Goal: Task Accomplishment & Management: Manage account settings

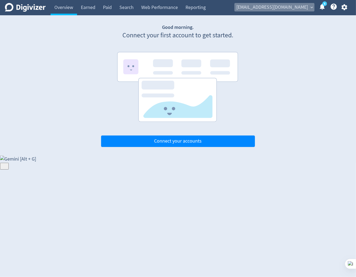
click at [308, 7] on button "nickgeronimo@msi.com expand_more" at bounding box center [274, 7] width 80 height 9
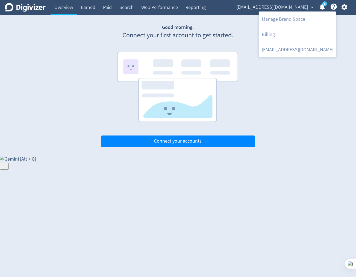
click at [308, 7] on div at bounding box center [178, 138] width 356 height 277
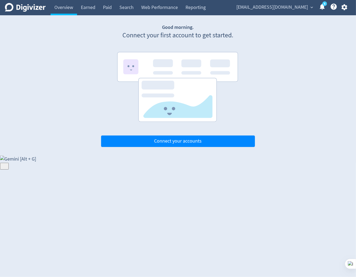
click at [342, 5] on icon "button" at bounding box center [344, 7] width 6 height 6
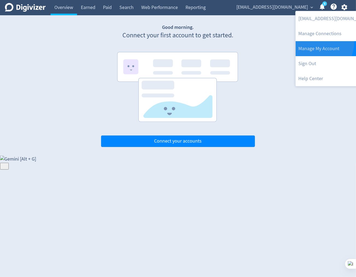
click at [323, 44] on link "Manage My Account" at bounding box center [334, 48] width 77 height 15
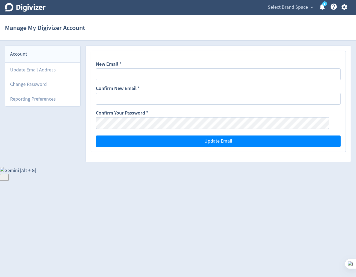
click at [298, 10] on span "Select Brand Space" at bounding box center [288, 7] width 40 height 9
drag, startPoint x: 204, startPoint y: 30, endPoint x: 193, endPoint y: 31, distance: 10.4
click at [203, 31] on div at bounding box center [178, 138] width 356 height 277
click at [32, 10] on icon "Digivizer Logo" at bounding box center [25, 7] width 41 height 9
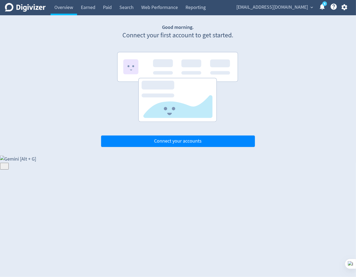
click at [323, 10] on icon at bounding box center [321, 6] width 7 height 7
click at [65, 8] on link "Overview" at bounding box center [64, 7] width 26 height 15
click at [312, 8] on span "expand_more" at bounding box center [311, 7] width 5 height 5
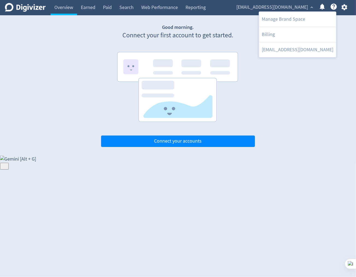
click at [343, 10] on div at bounding box center [178, 138] width 356 height 277
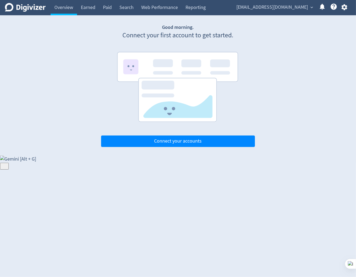
click at [343, 6] on body "Digivizer Logo Mark Digivizer Logo Overview Earned Paid Search Web Performance …" at bounding box center [178, 81] width 356 height 163
click at [345, 10] on icon "button" at bounding box center [344, 7] width 7 height 7
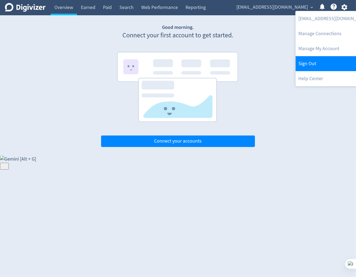
click at [314, 66] on link "Sign Out" at bounding box center [334, 63] width 77 height 15
